Goal: Task Accomplishment & Management: Manage account settings

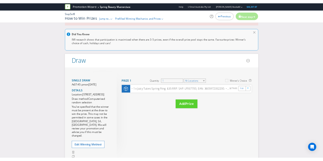
scroll to position [26, 0]
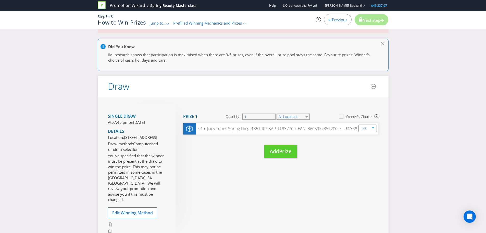
drag, startPoint x: 222, startPoint y: 64, endPoint x: 349, endPoint y: 25, distance: 133.2
click at [222, 63] on div "Did You Know IMI research shows that participation is maximised when there are …" at bounding box center [243, 55] width 291 height 32
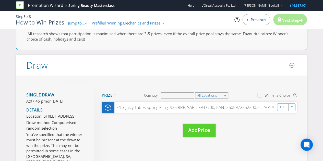
scroll to position [0, 0]
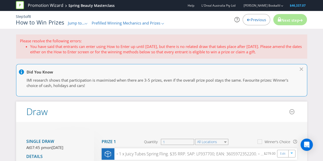
click at [19, 7] on icon at bounding box center [20, 5] width 8 height 8
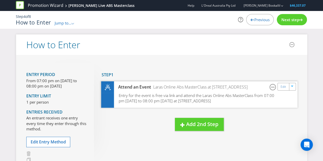
click at [241, 99] on span "Entry for the event is free via link and attend the Laras Online Abs MasterClas…" at bounding box center [195, 98] width 155 height 11
click at [304, 20] on div "Next step" at bounding box center [292, 19] width 30 height 11
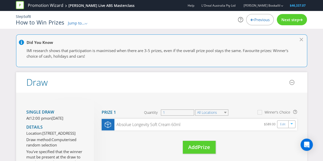
click at [30, 19] on h1 "How to Win Prizes" at bounding box center [40, 22] width 48 height 6
click at [259, 18] on span "Previous" at bounding box center [261, 19] width 15 height 5
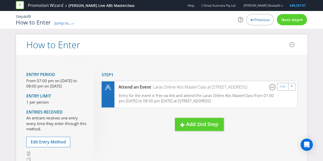
click at [259, 18] on span "Previous" at bounding box center [261, 19] width 15 height 5
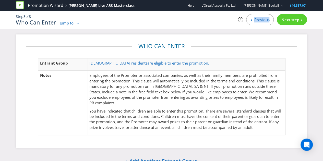
click at [259, 18] on span "Previous" at bounding box center [261, 19] width 15 height 5
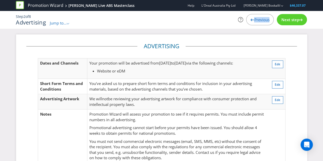
click at [259, 18] on span "Previous" at bounding box center [261, 19] width 15 height 5
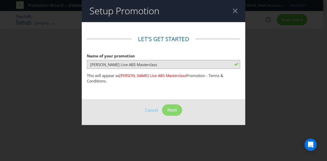
click at [235, 11] on div at bounding box center [235, 10] width 5 height 5
click at [240, 10] on header "Setup Promotion" at bounding box center [163, 11] width 163 height 22
drag, startPoint x: 238, startPoint y: 11, endPoint x: 235, endPoint y: 11, distance: 3.7
click at [238, 11] on header "Setup Promotion" at bounding box center [163, 11] width 163 height 22
drag, startPoint x: 234, startPoint y: 11, endPoint x: 231, endPoint y: 13, distance: 3.2
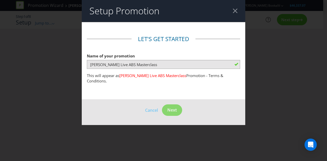
click at [234, 11] on div at bounding box center [235, 10] width 5 height 5
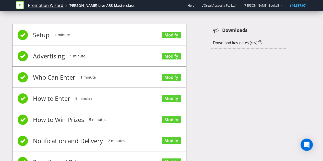
click at [51, 5] on link "Promotion Wizard" at bounding box center [45, 6] width 35 height 6
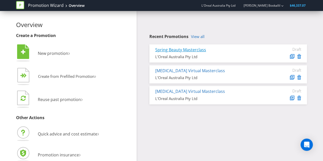
click at [196, 49] on link "Spring Beauty Masterclass" at bounding box center [180, 50] width 51 height 6
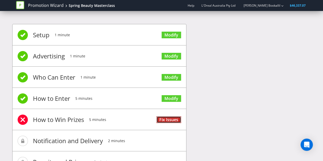
click at [170, 122] on link "Fix Issues" at bounding box center [168, 119] width 25 height 7
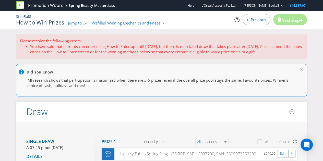
drag, startPoint x: 29, startPoint y: 45, endPoint x: 304, endPoint y: 54, distance: 275.6
click at [304, 54] on div "Please resolve the following errors: You have said that entrants can enter usin…" at bounding box center [161, 46] width 291 height 24
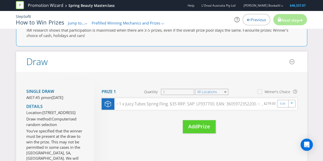
scroll to position [46, 0]
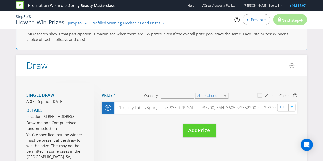
click at [255, 23] on div "Previous" at bounding box center [257, 19] width 28 height 11
